Goal: Task Accomplishment & Management: Use online tool/utility

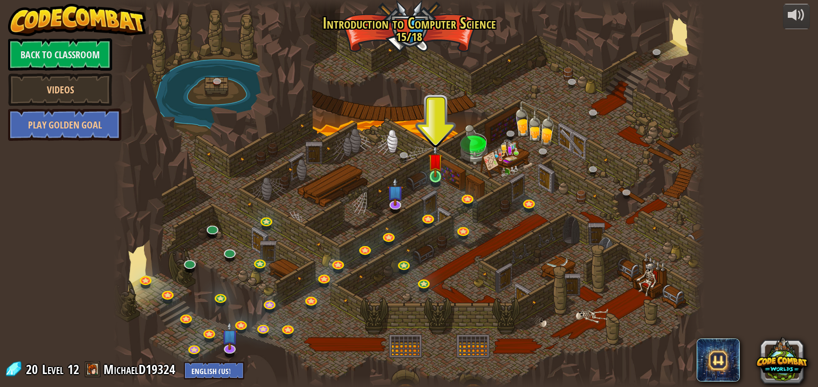
click at [441, 172] on img at bounding box center [435, 160] width 15 height 33
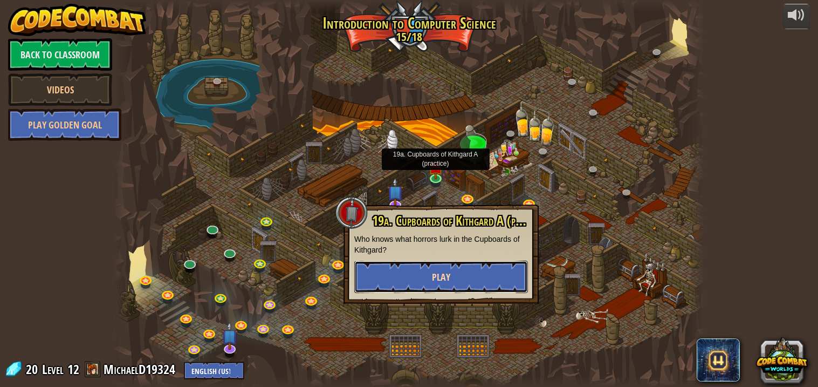
click at [490, 283] on button "Play" at bounding box center [441, 277] width 174 height 32
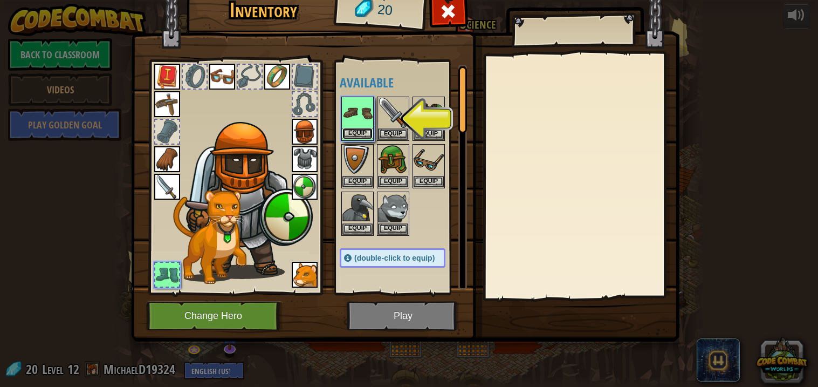
click at [357, 135] on button "Equip" at bounding box center [358, 133] width 30 height 11
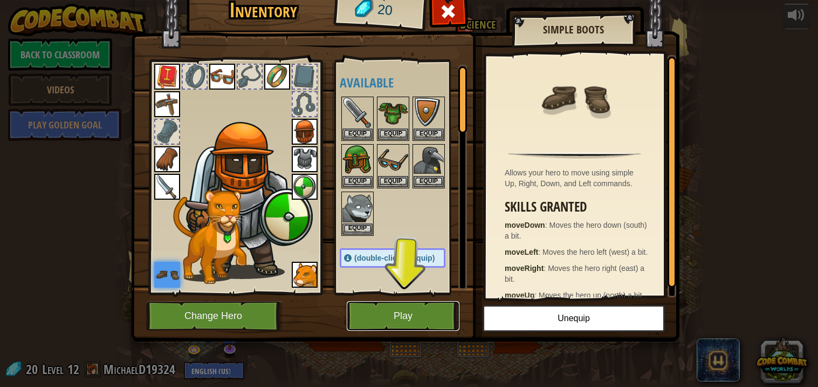
click at [423, 311] on button "Play" at bounding box center [403, 316] width 113 height 30
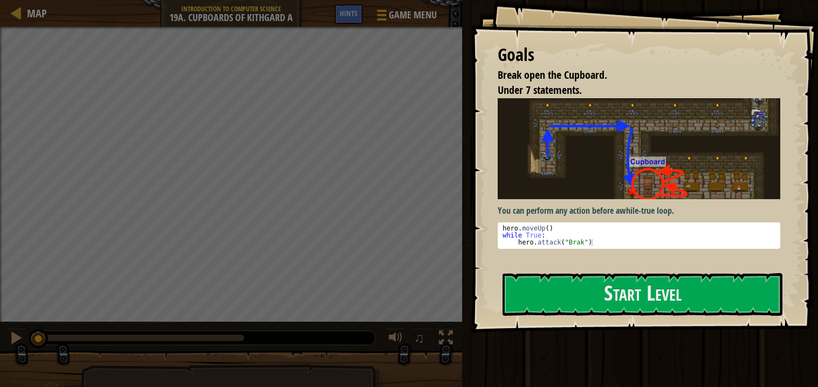
click at [593, 198] on img at bounding box center [639, 148] width 283 height 101
click at [582, 288] on button "Start Level" at bounding box center [643, 294] width 280 height 43
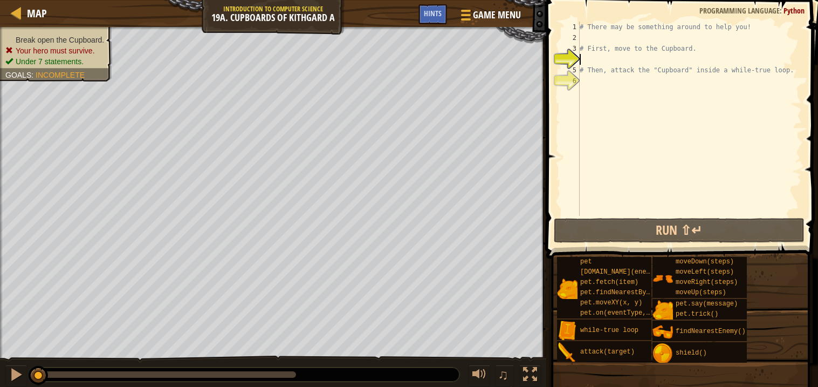
click at [632, 59] on div "# There may be something around to help you! # First, move to the Cupboard. # T…" at bounding box center [690, 130] width 224 height 216
type textarea "h"
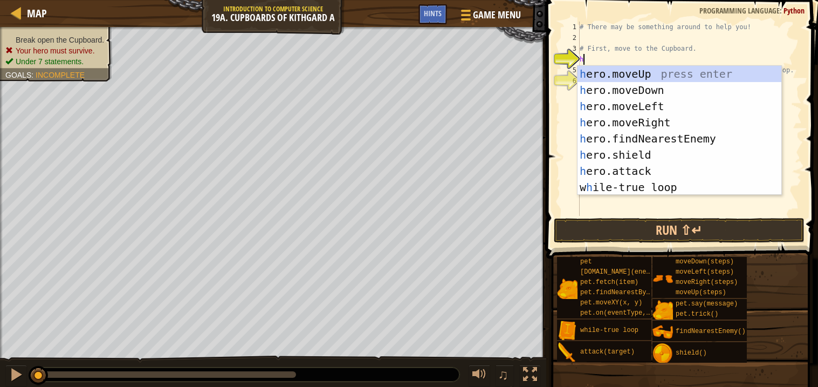
scroll to position [4, 0]
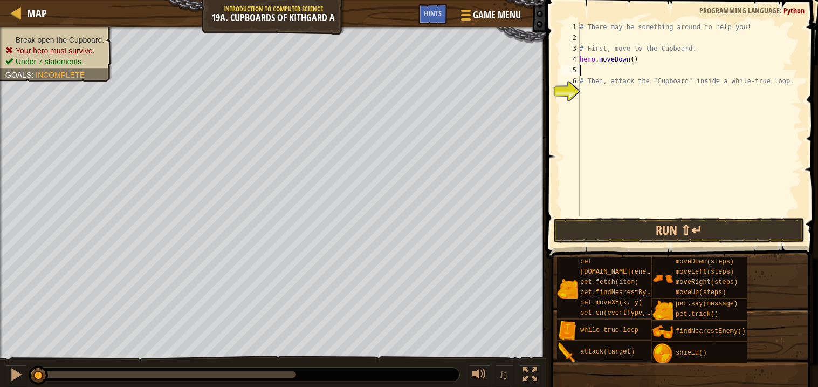
type textarea "h"
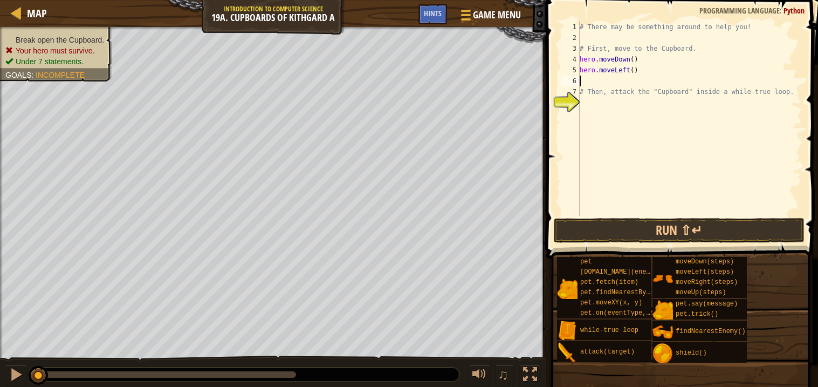
click at [633, 69] on div "# There may be something around to help you! # First, move to the Cupboard. her…" at bounding box center [690, 130] width 224 height 216
type textarea "hero.moveLeft(2)"
click at [627, 84] on div "# There may be something around to help you! # First, move to the Cupboard. her…" at bounding box center [690, 130] width 224 height 216
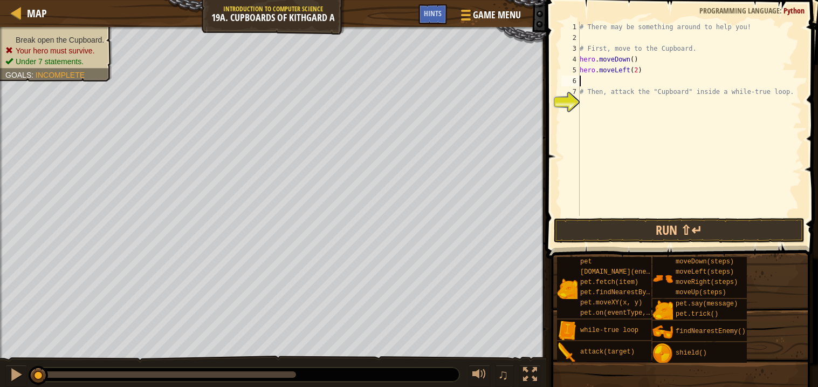
type textarea "h"
click at [628, 79] on div "# There may be something around to help you! # First, move to the Cupboard. her…" at bounding box center [690, 130] width 224 height 216
type textarea "hero.moveUp(1)"
click at [600, 114] on div "# There may be something around to help you! # First, move to the Cupboard. her…" at bounding box center [690, 130] width 224 height 216
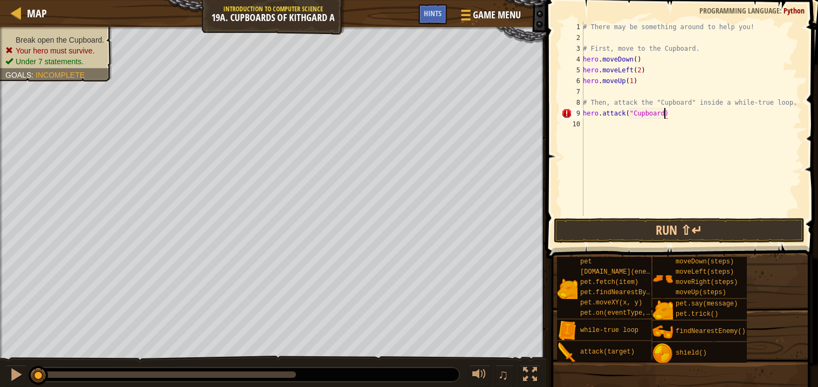
scroll to position [4, 6]
type textarea "hero.attack("Cupboard")"
click at [619, 224] on button "Run ⇧↵" at bounding box center [679, 230] width 251 height 25
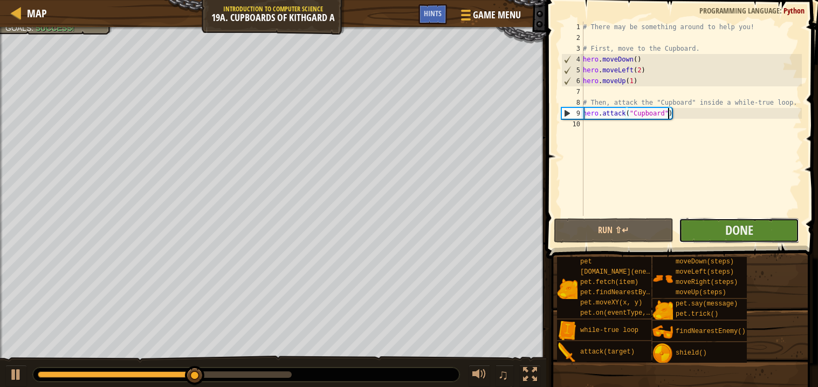
click at [709, 228] on button "Done" at bounding box center [739, 230] width 120 height 25
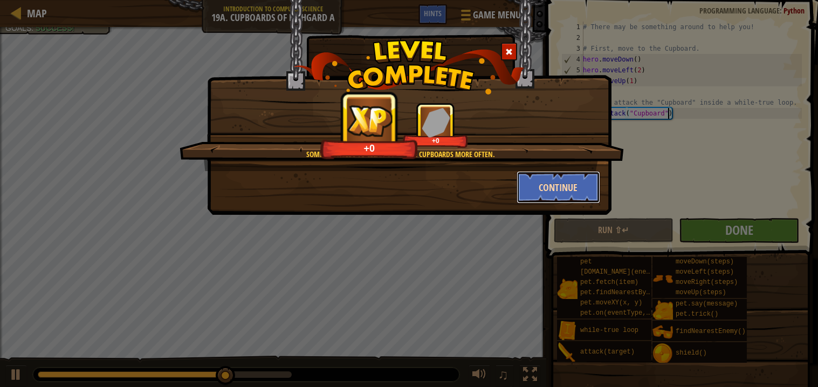
click at [576, 191] on button "Continue" at bounding box center [559, 187] width 84 height 32
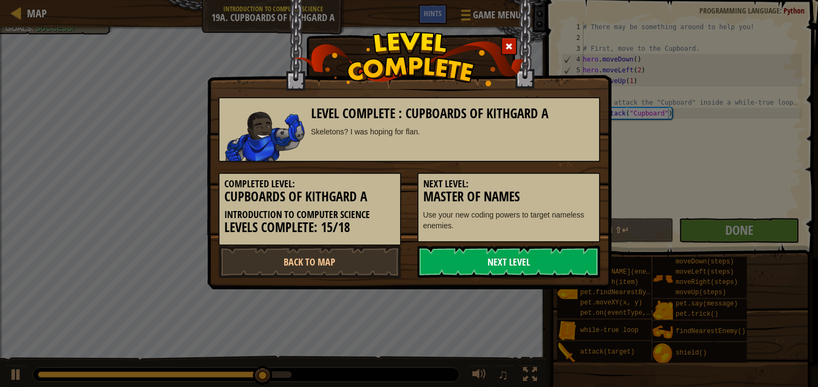
click at [528, 274] on link "Next Level" at bounding box center [509, 261] width 183 height 32
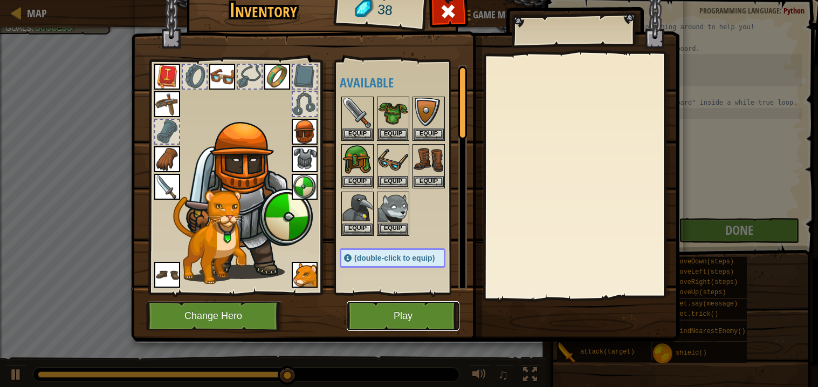
click at [387, 311] on button "Play" at bounding box center [403, 316] width 113 height 30
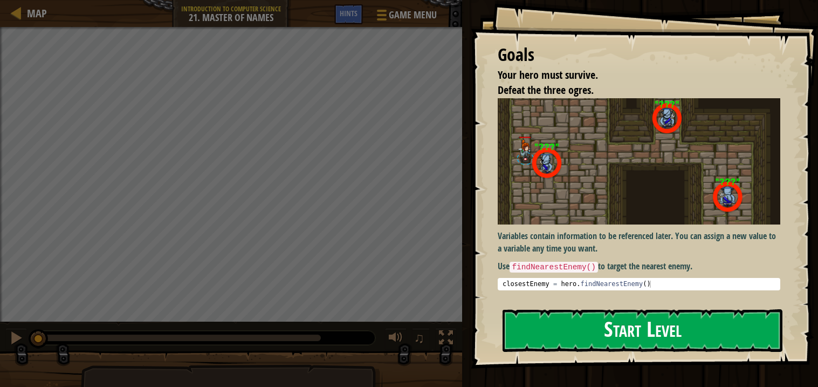
click at [681, 182] on img at bounding box center [639, 161] width 283 height 126
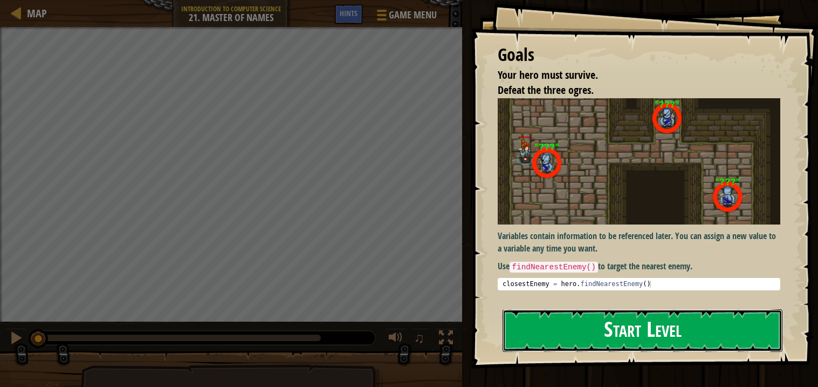
click at [611, 334] on button "Start Level" at bounding box center [643, 330] width 280 height 43
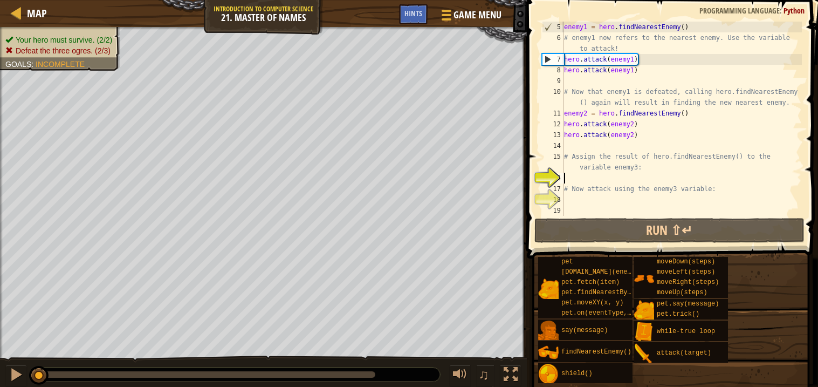
scroll to position [53, 0]
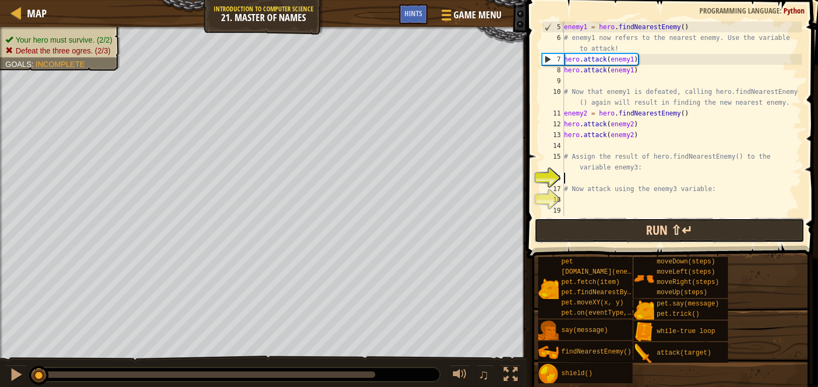
click at [653, 233] on button "Run ⇧↵" at bounding box center [670, 230] width 270 height 25
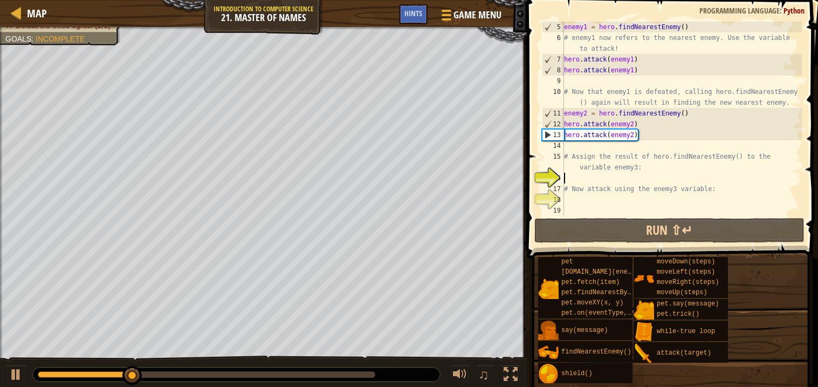
click at [600, 181] on div "enemy1 = hero . findNearestEnemy ( ) # enemy1 now refers to the nearest enemy. …" at bounding box center [682, 130] width 240 height 216
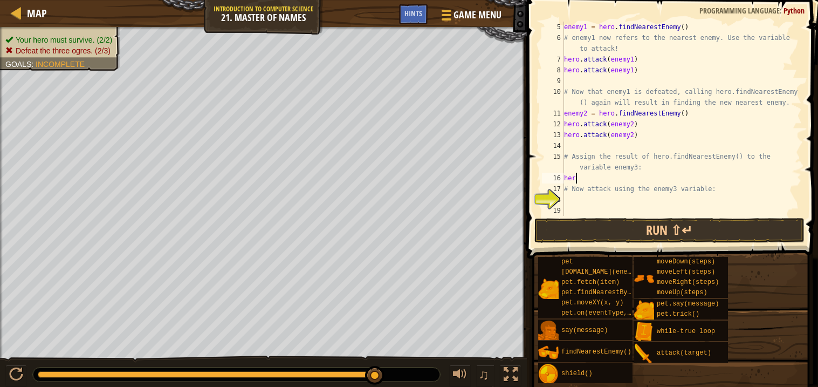
scroll to position [4, 0]
type textarea "h"
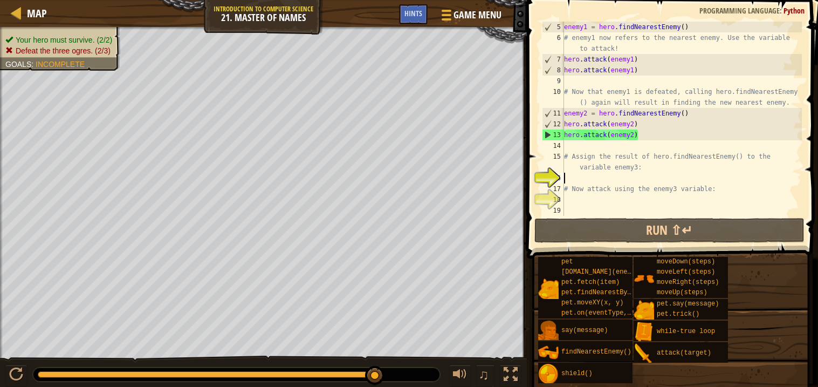
type textarea "j"
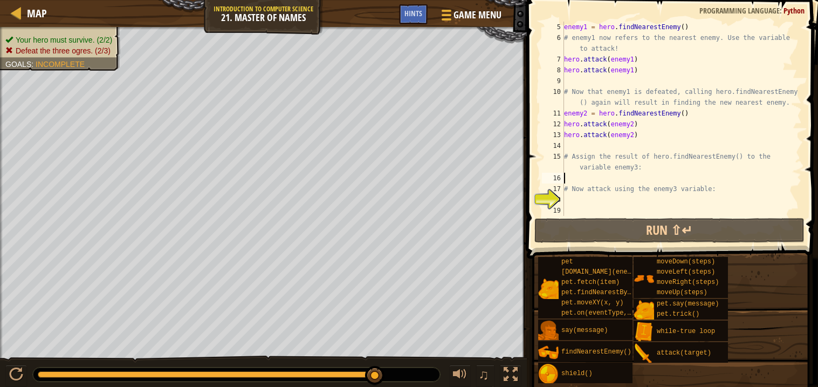
type textarea "h"
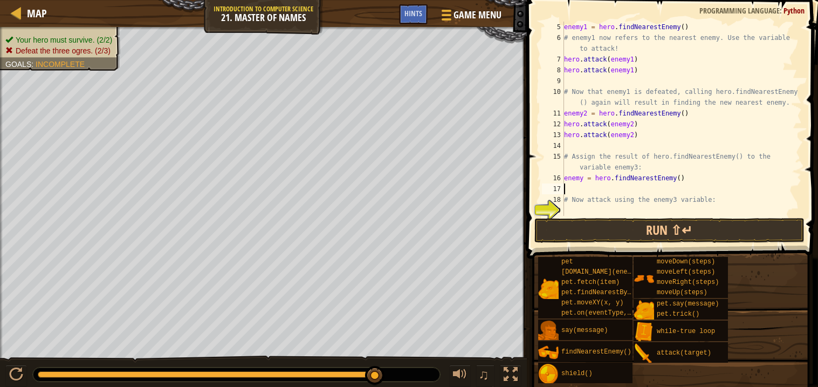
click at [681, 177] on div "enemy1 = hero . findNearestEnemy ( ) # enemy1 now refers to the nearest enemy. …" at bounding box center [682, 130] width 240 height 216
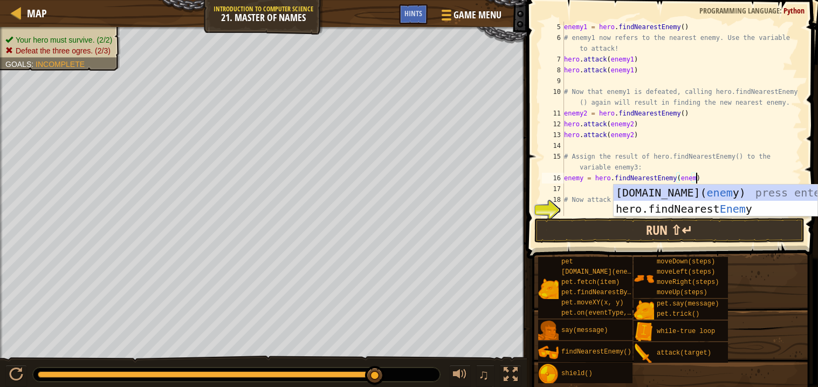
scroll to position [4, 10]
type textarea "enemy = hero.findNearestEnemy(enemy3)"
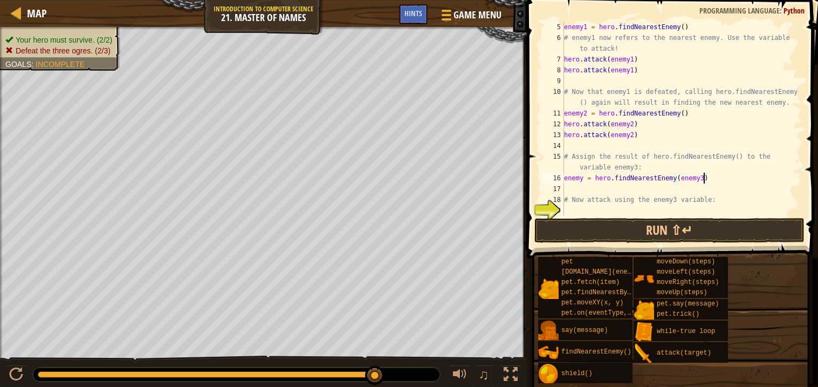
click at [682, 209] on div "enemy1 = hero . findNearestEnemy ( ) # enemy1 now refers to the nearest enemy. …" at bounding box center [682, 130] width 240 height 216
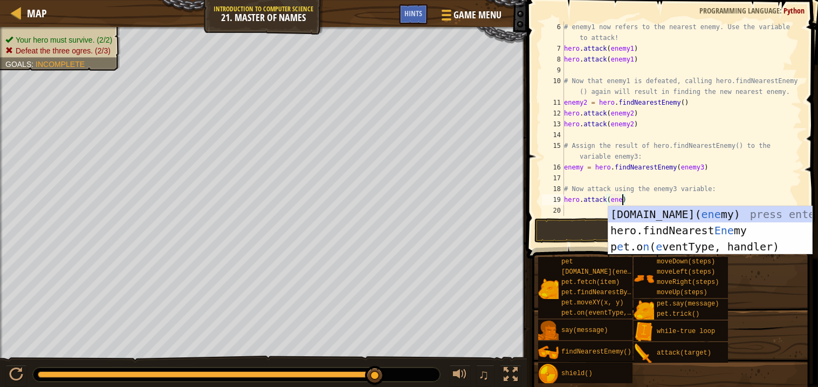
scroll to position [4, 5]
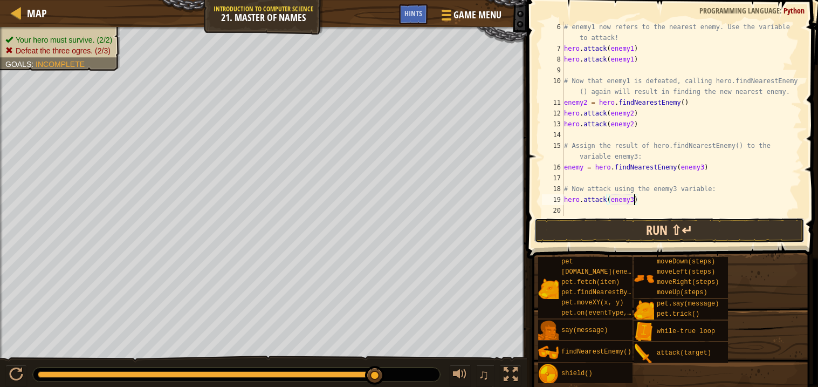
click at [708, 230] on button "Run ⇧↵" at bounding box center [670, 230] width 270 height 25
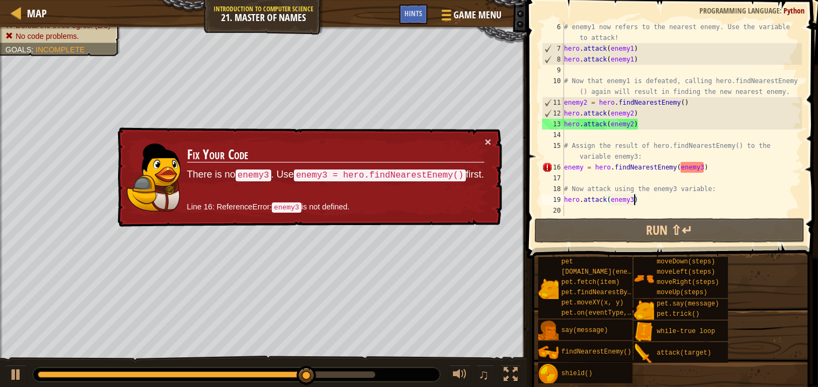
click at [716, 168] on div "# enemy1 now refers to the nearest enemy. Use the variable to attack! hero . at…" at bounding box center [682, 135] width 240 height 227
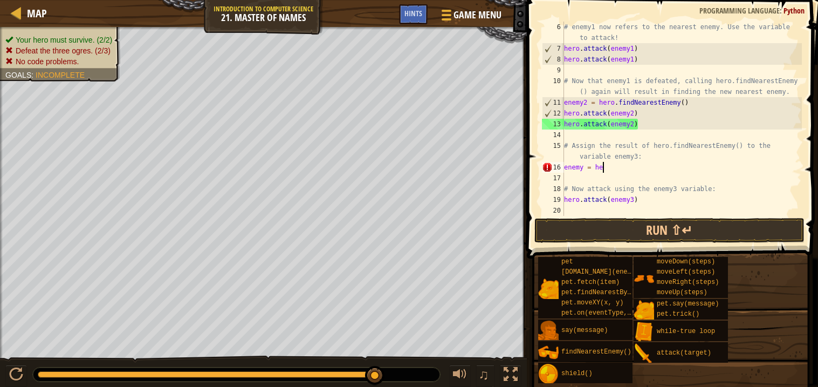
scroll to position [4, 2]
type textarea "e"
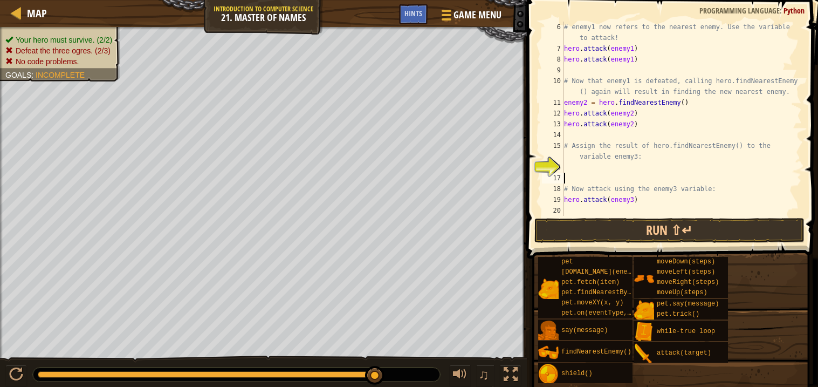
scroll to position [53, 0]
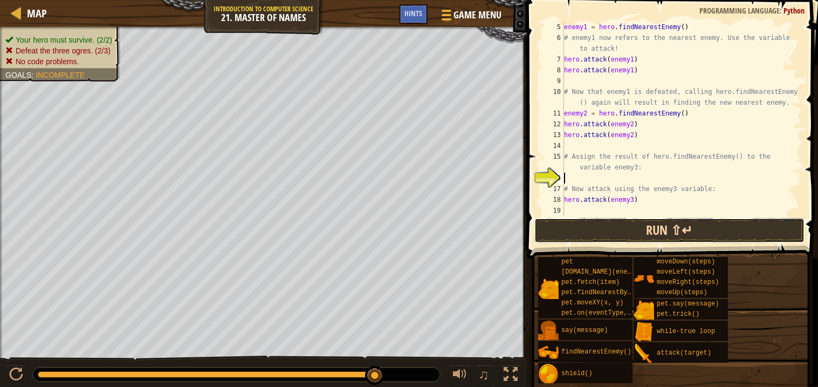
click at [733, 227] on button "Run ⇧↵" at bounding box center [670, 230] width 270 height 25
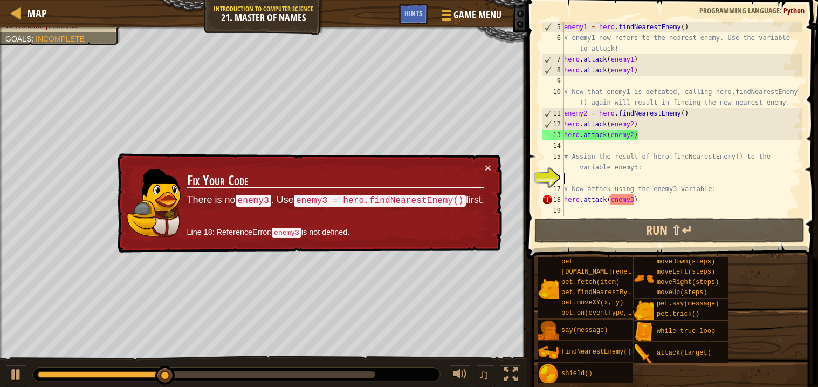
click at [671, 201] on div "enemy1 = hero . findNearestEnemy ( ) # enemy1 now refers to the nearest enemy. …" at bounding box center [682, 130] width 240 height 216
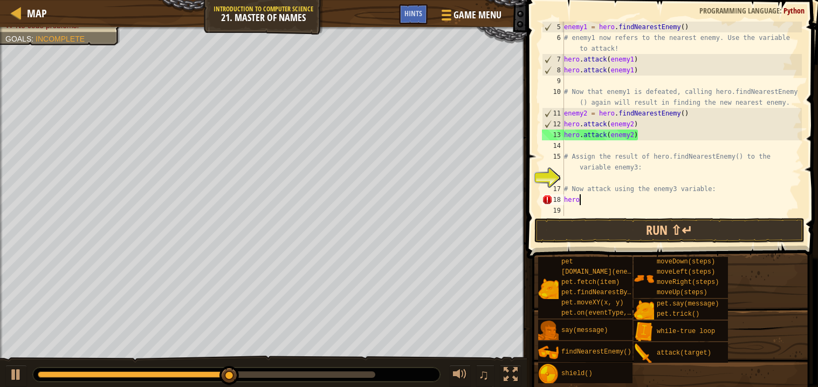
type textarea "h"
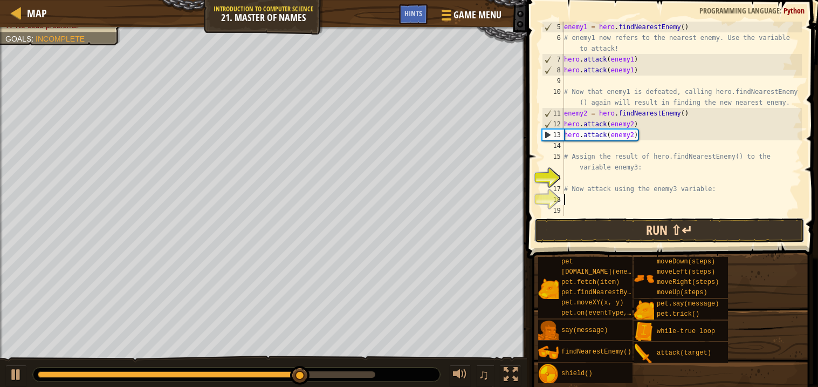
click at [671, 233] on button "Run ⇧↵" at bounding box center [670, 230] width 270 height 25
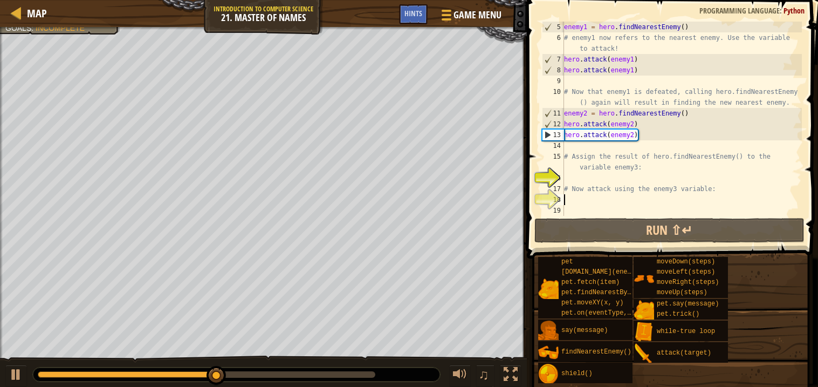
click at [621, 177] on div "enemy1 = hero . findNearestEnemy ( ) # enemy1 now refers to the nearest enemy. …" at bounding box center [682, 130] width 240 height 216
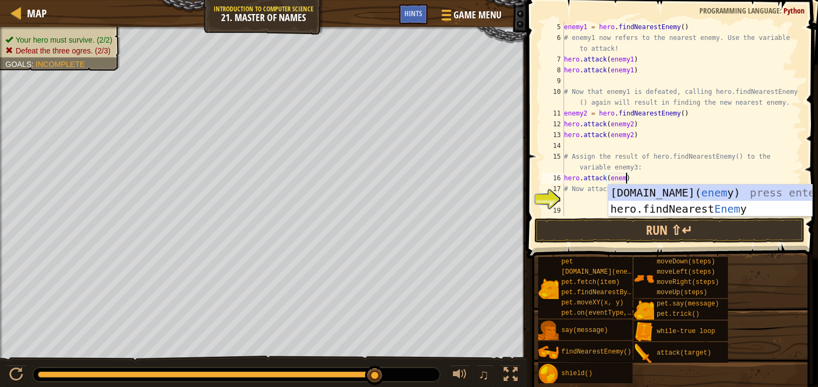
scroll to position [4, 5]
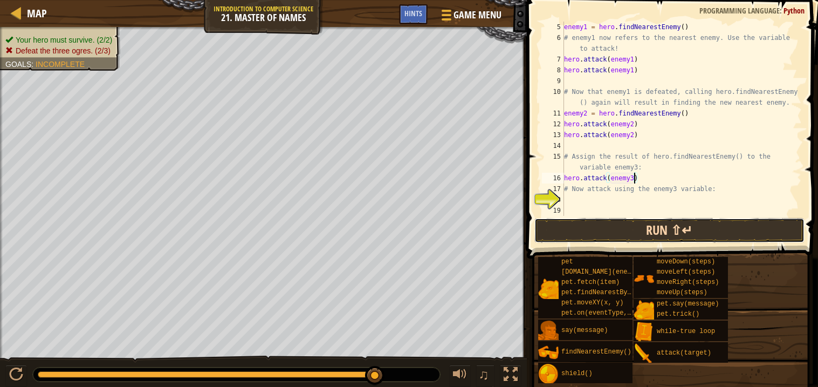
click at [641, 229] on button "Run ⇧↵" at bounding box center [670, 230] width 270 height 25
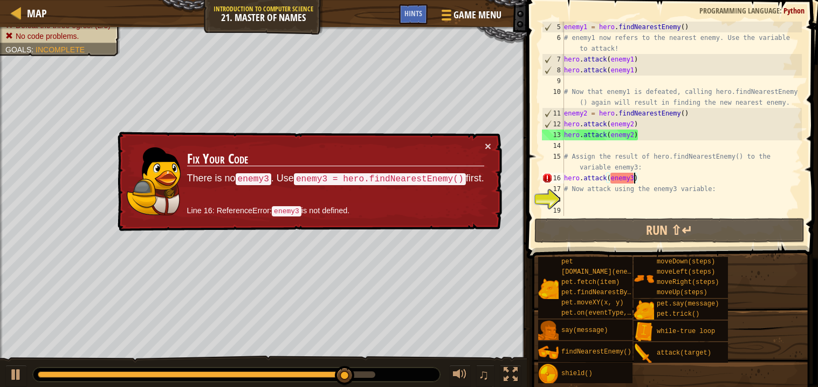
click at [644, 178] on div "enemy1 = hero . findNearestEnemy ( ) # enemy1 now refers to the nearest enemy. …" at bounding box center [682, 130] width 240 height 216
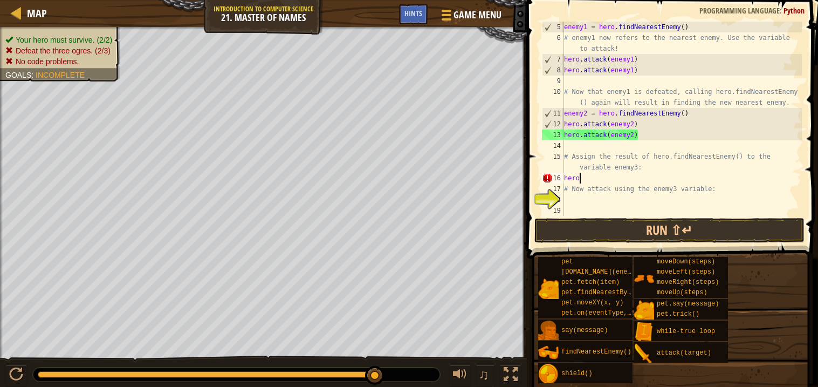
scroll to position [4, 0]
type textarea "h"
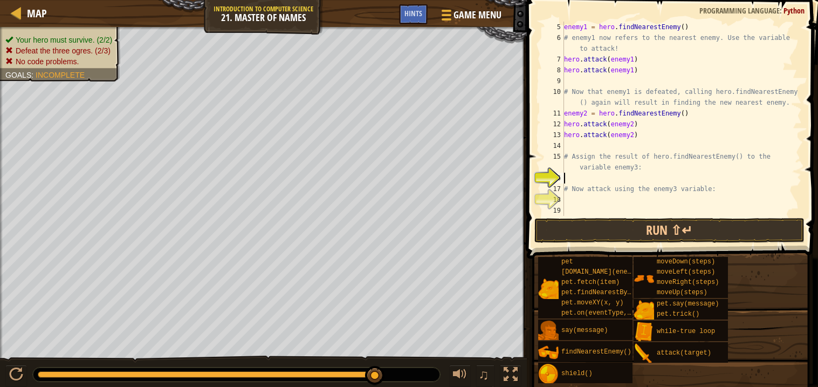
type textarea "h"
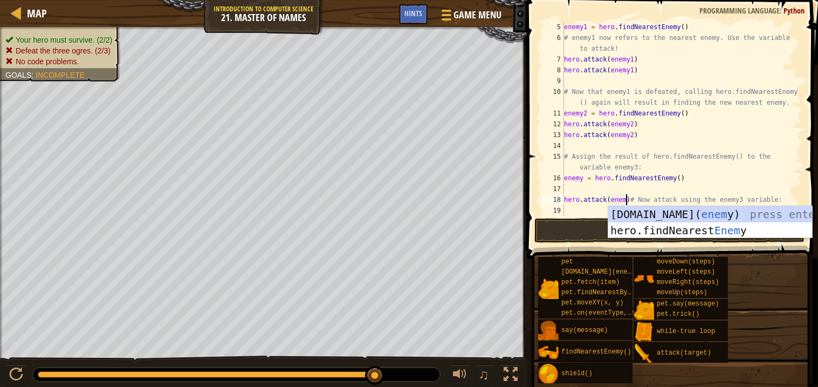
scroll to position [4, 6]
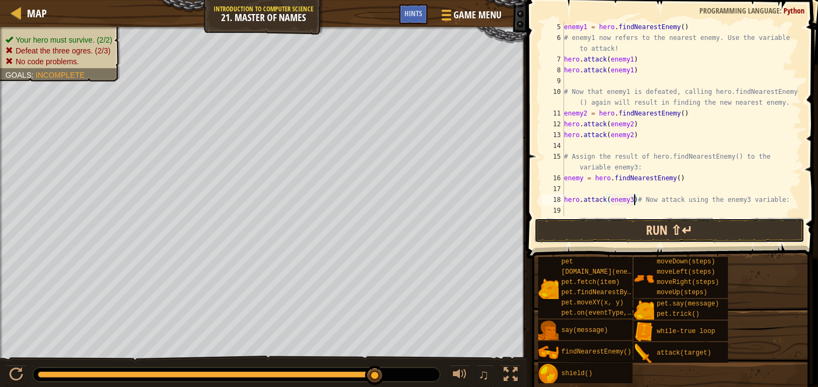
click at [661, 228] on button "Run ⇧↵" at bounding box center [670, 230] width 270 height 25
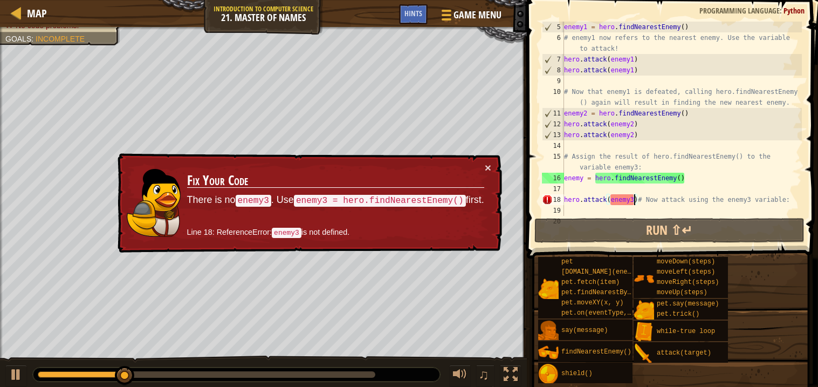
click at [637, 200] on div "enemy1 = hero . findNearestEnemy ( ) # enemy1 now refers to the nearest enemy. …" at bounding box center [682, 130] width 240 height 216
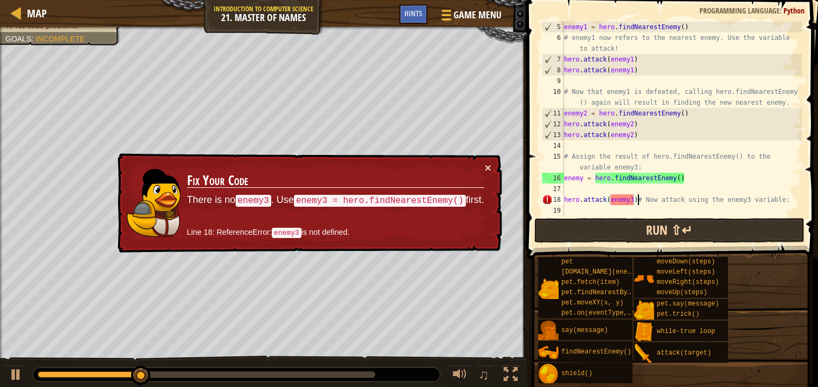
type textarea "# Now attack using the enemy3 variable:"
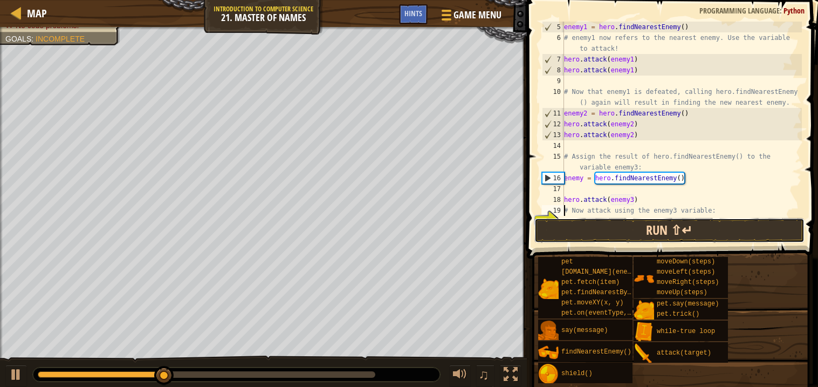
click at [674, 227] on button "Run ⇧↵" at bounding box center [670, 230] width 270 height 25
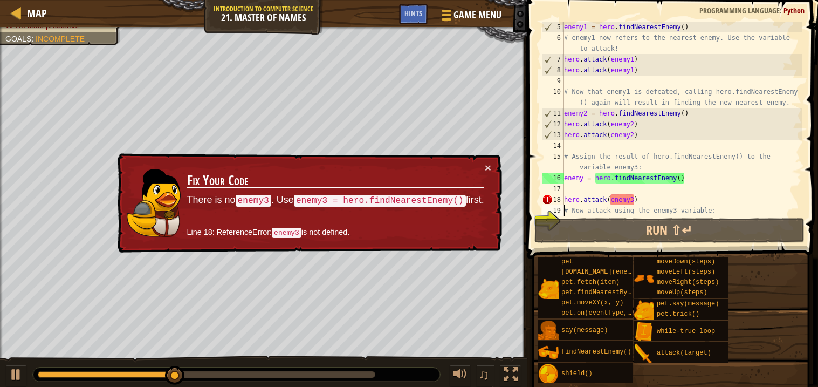
click at [614, 190] on div "enemy1 = hero . findNearestEnemy ( ) # enemy1 now refers to the nearest enemy. …" at bounding box center [682, 130] width 240 height 216
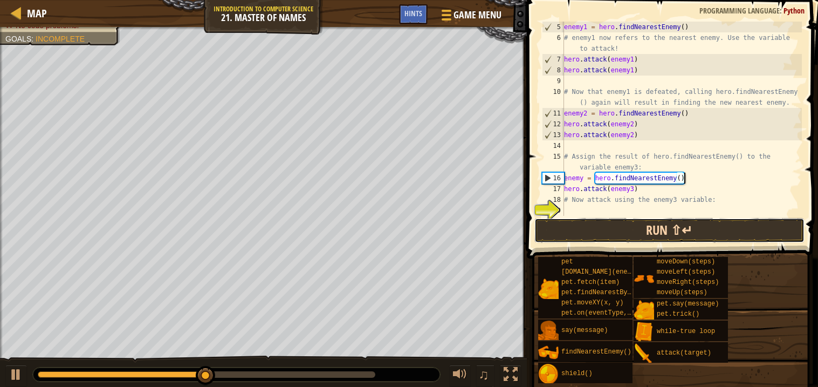
click at [632, 232] on button "Run ⇧↵" at bounding box center [670, 230] width 270 height 25
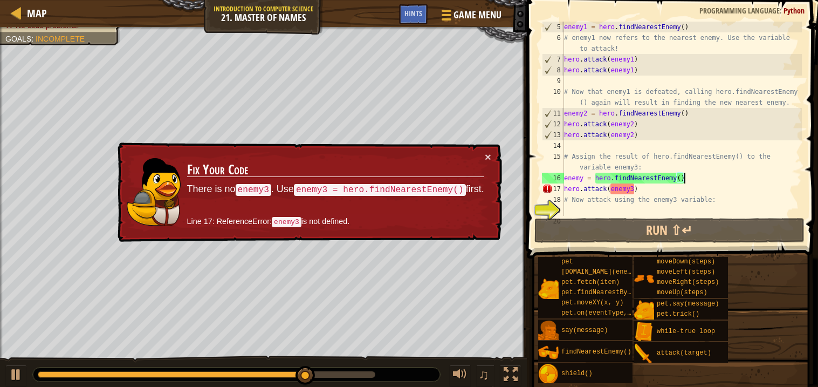
click at [639, 189] on div "enemy1 = hero . findNearestEnemy ( ) # enemy1 now refers to the nearest enemy. …" at bounding box center [682, 130] width 240 height 216
type textarea "hero.attack(enemy3)"
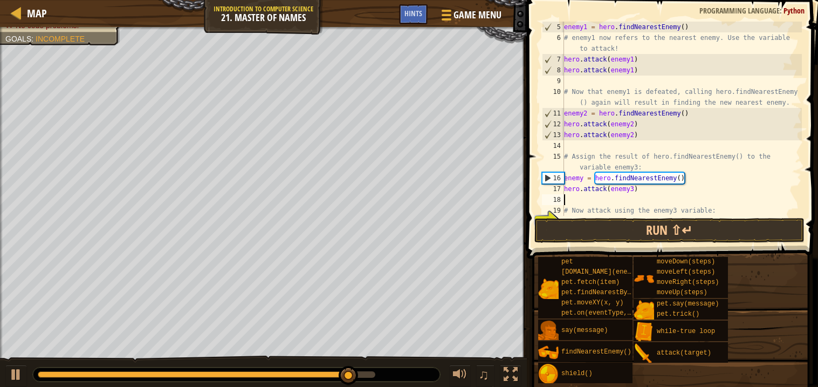
type textarea "h"
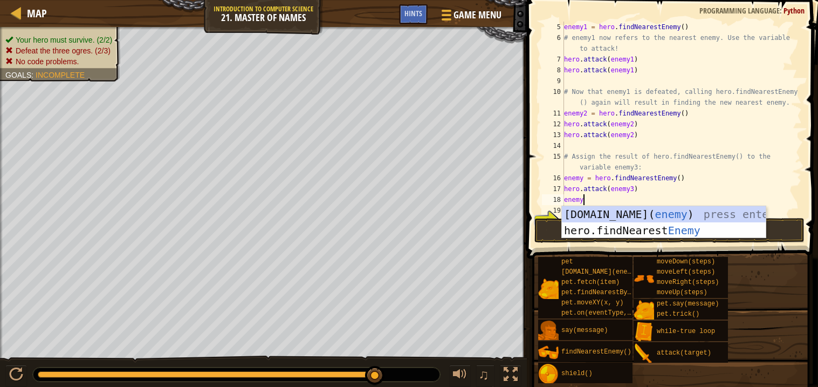
scroll to position [4, 1]
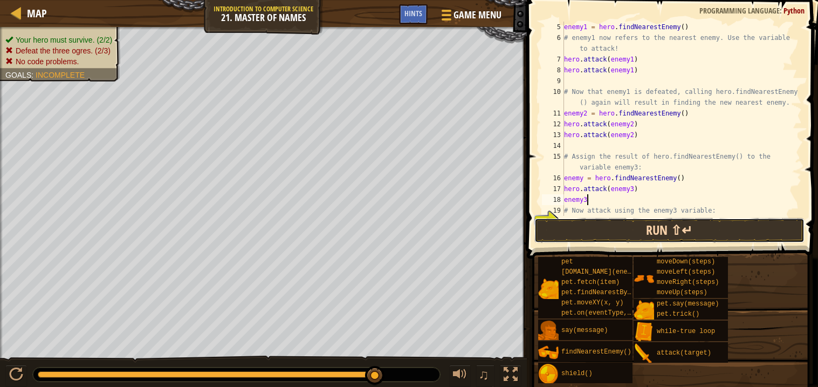
click at [670, 223] on button "Run ⇧↵" at bounding box center [670, 230] width 270 height 25
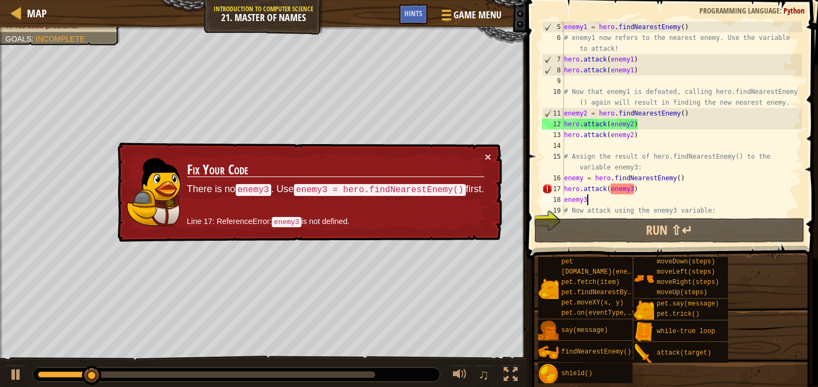
click at [628, 200] on div "enemy1 = hero . findNearestEnemy ( ) # enemy1 now refers to the nearest enemy. …" at bounding box center [682, 130] width 240 height 216
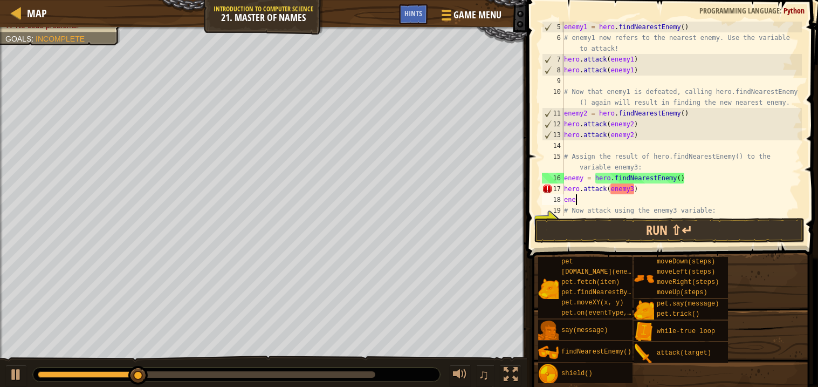
scroll to position [4, 0]
type textarea "e"
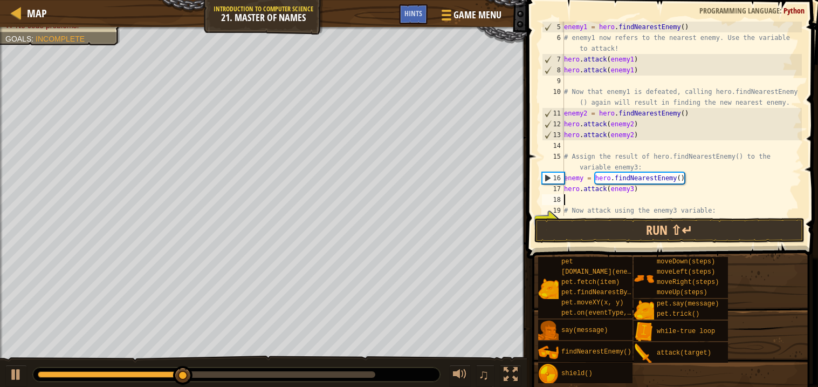
type textarea "h"
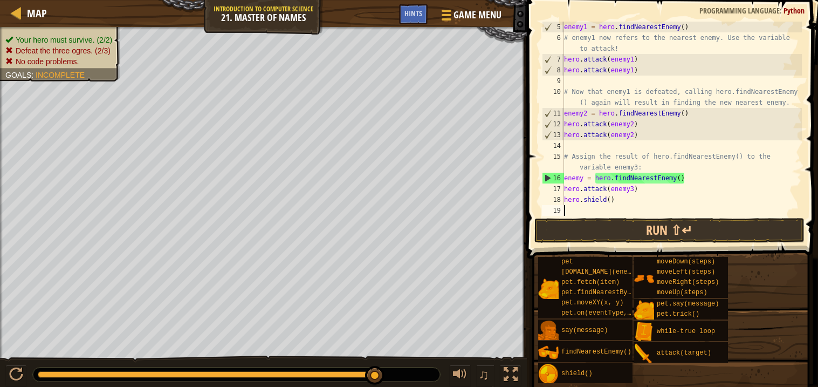
click at [625, 199] on div "enemy1 = hero . findNearestEnemy ( ) # enemy1 now refers to the nearest enemy. …" at bounding box center [682, 130] width 240 height 216
type textarea "h"
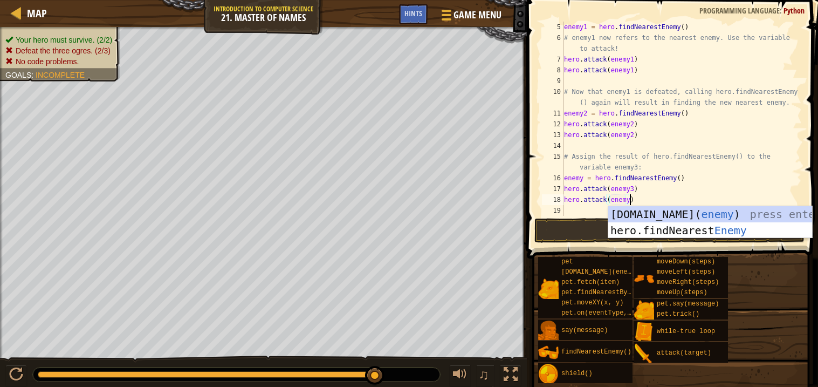
scroll to position [4, 5]
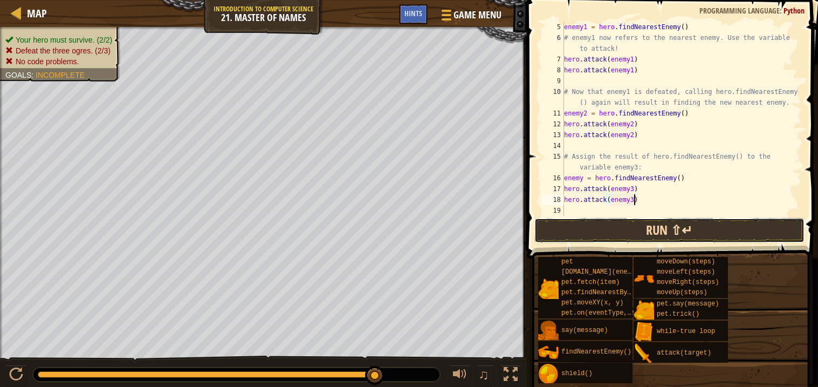
click at [641, 224] on button "Run ⇧↵" at bounding box center [670, 230] width 270 height 25
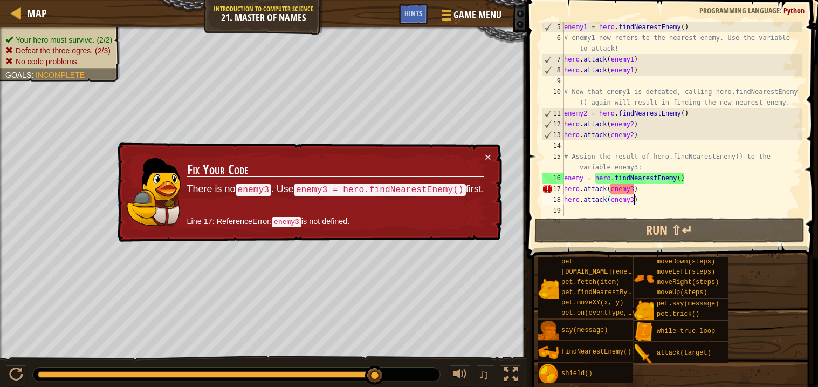
click at [643, 196] on div "enemy1 = hero . findNearestEnemy ( ) # enemy1 now refers to the nearest enemy. …" at bounding box center [682, 130] width 240 height 216
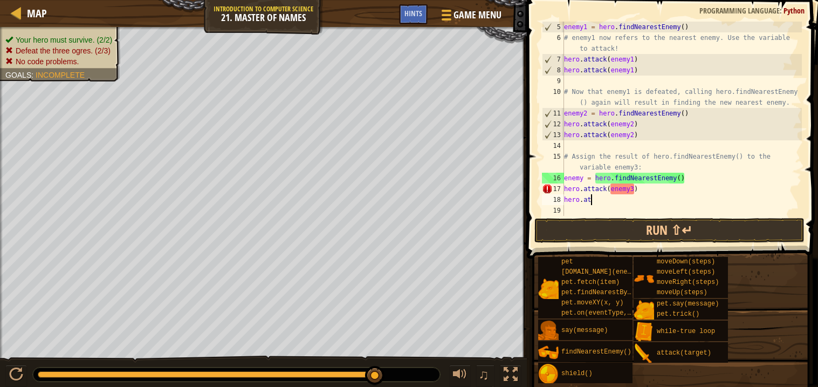
scroll to position [4, 1]
type textarea "h"
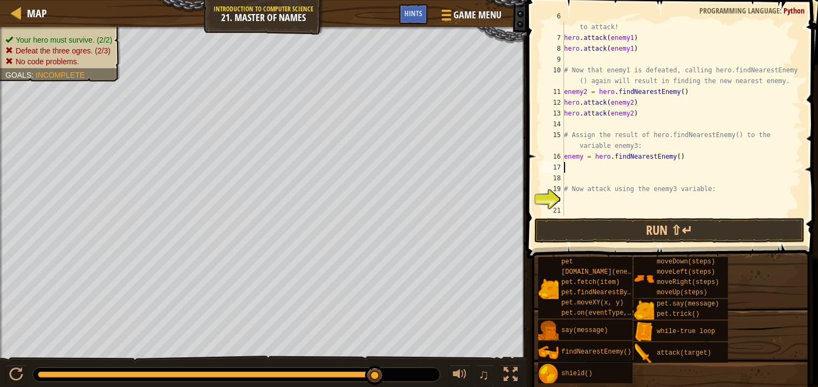
scroll to position [75, 0]
click at [626, 204] on div "# enemy1 now refers to the nearest enemy. Use the variable to attack! hero . at…" at bounding box center [682, 124] width 240 height 227
click at [605, 175] on div "# enemy1 now refers to the nearest enemy. Use the variable to attack! hero . at…" at bounding box center [682, 124] width 240 height 227
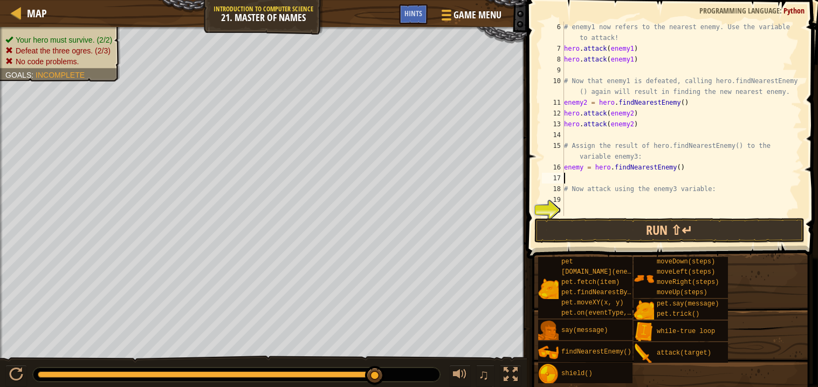
type textarea "enemy = hero.findNearestEnemy()"
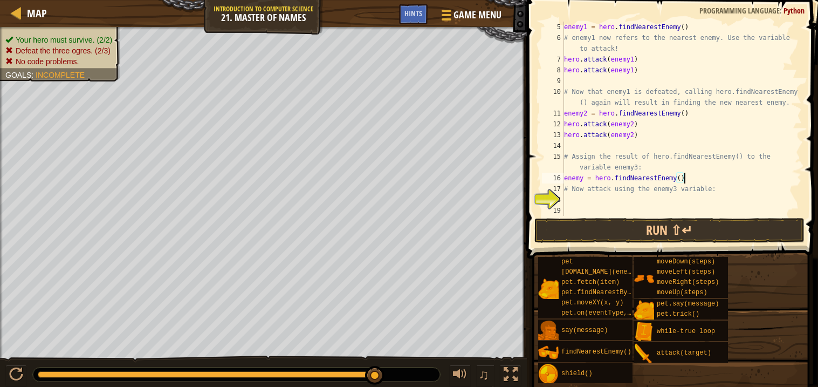
click at [609, 203] on div "enemy1 = hero . findNearestEnemy ( ) # enemy1 now refers to the nearest enemy. …" at bounding box center [682, 130] width 240 height 216
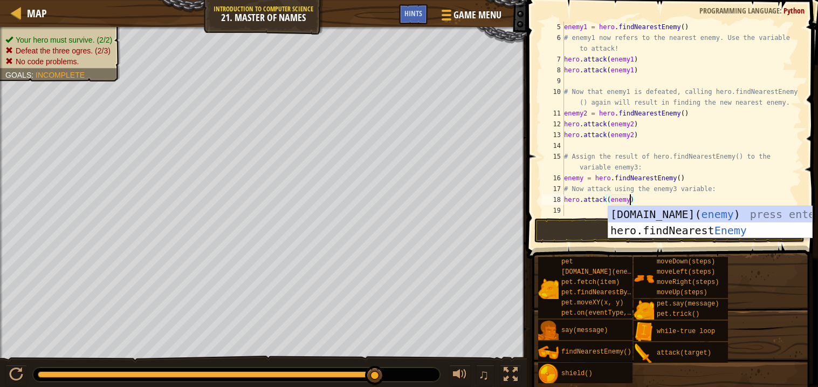
scroll to position [4, 5]
type textarea "hero.attack(enemy3)"
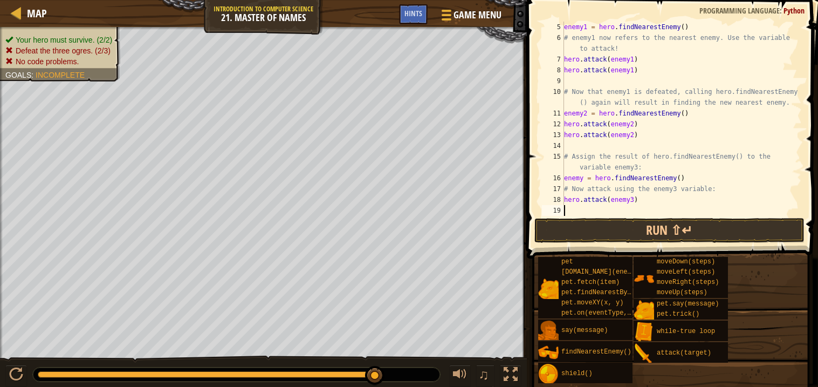
scroll to position [4, 0]
type textarea "h"
type textarea "e"
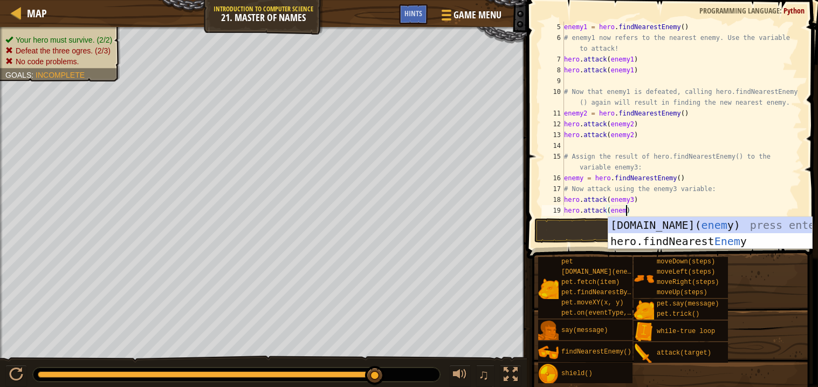
scroll to position [4, 5]
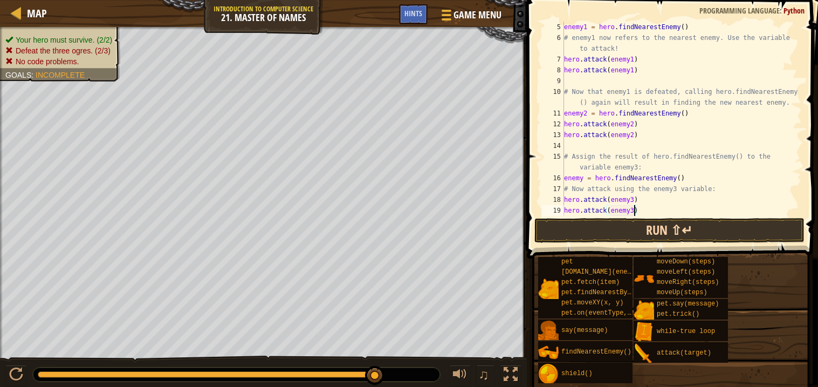
type textarea "hero.attack(enemy3)"
click at [644, 231] on button "Run ⇧↵" at bounding box center [670, 230] width 270 height 25
